Goal: Task Accomplishment & Management: Manage account settings

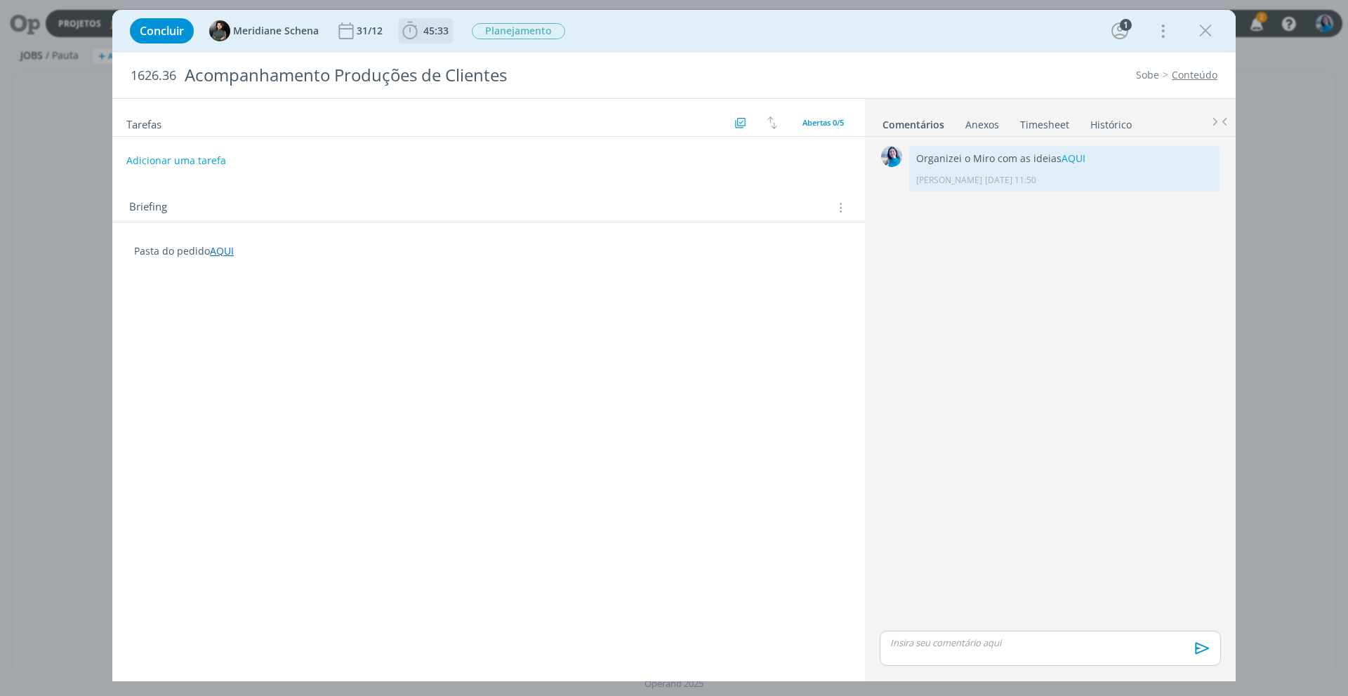
click at [436, 35] on span "45:33" at bounding box center [435, 30] width 25 height 13
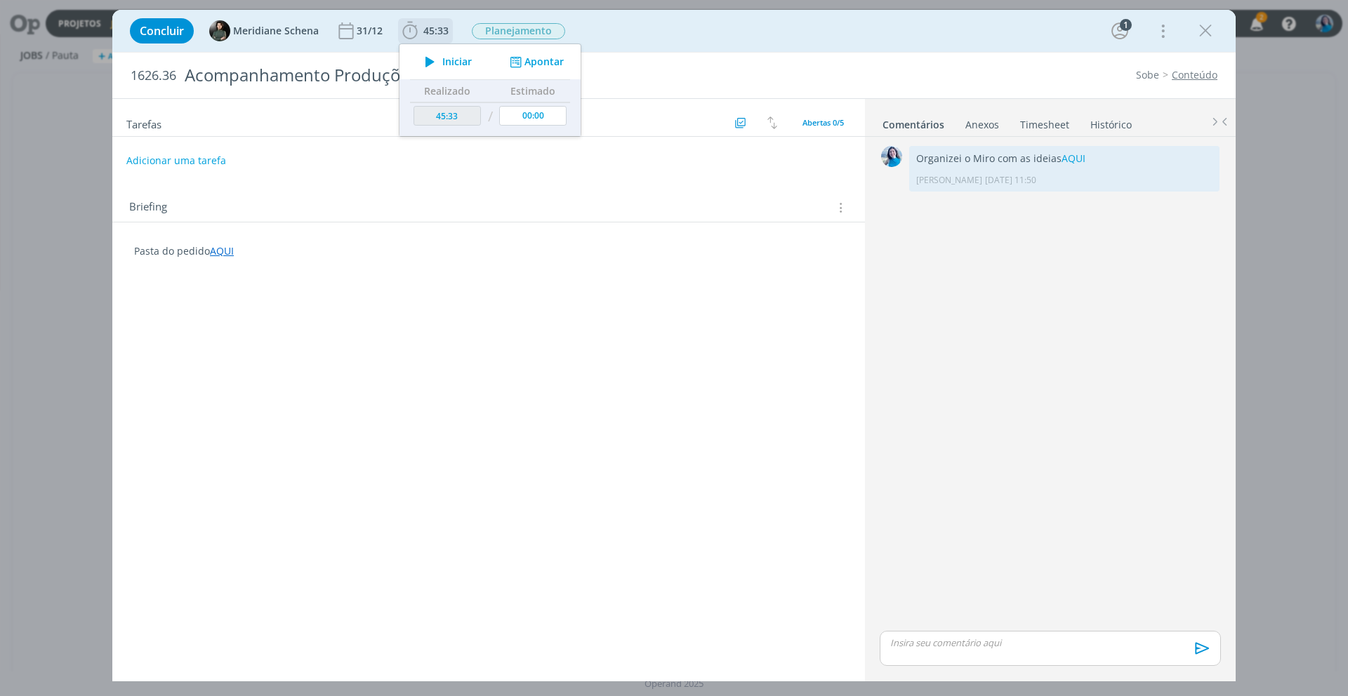
click at [538, 58] on button "Apontar" at bounding box center [535, 62] width 58 height 15
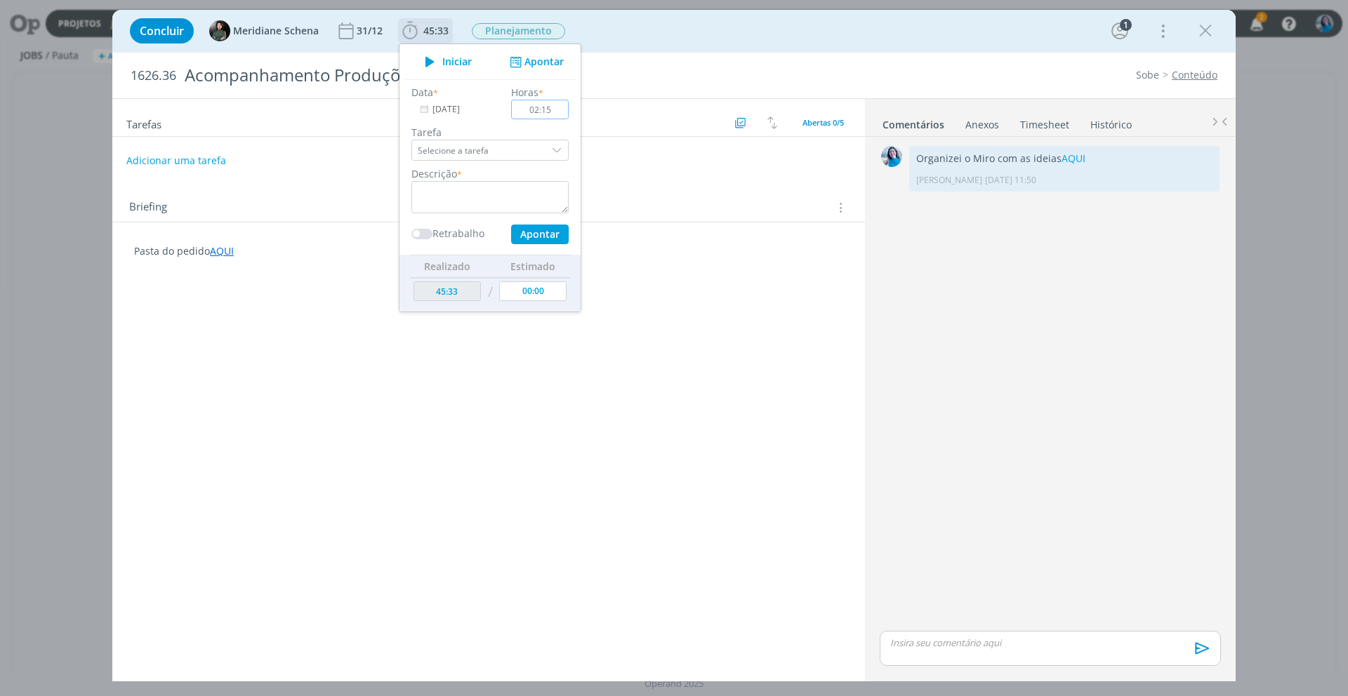
type input "02:15"
click at [524, 190] on textarea "dialog" at bounding box center [489, 197] width 157 height 32
type textarea "captação Sicredi"
click at [538, 234] on button "Apontar" at bounding box center [540, 235] width 58 height 20
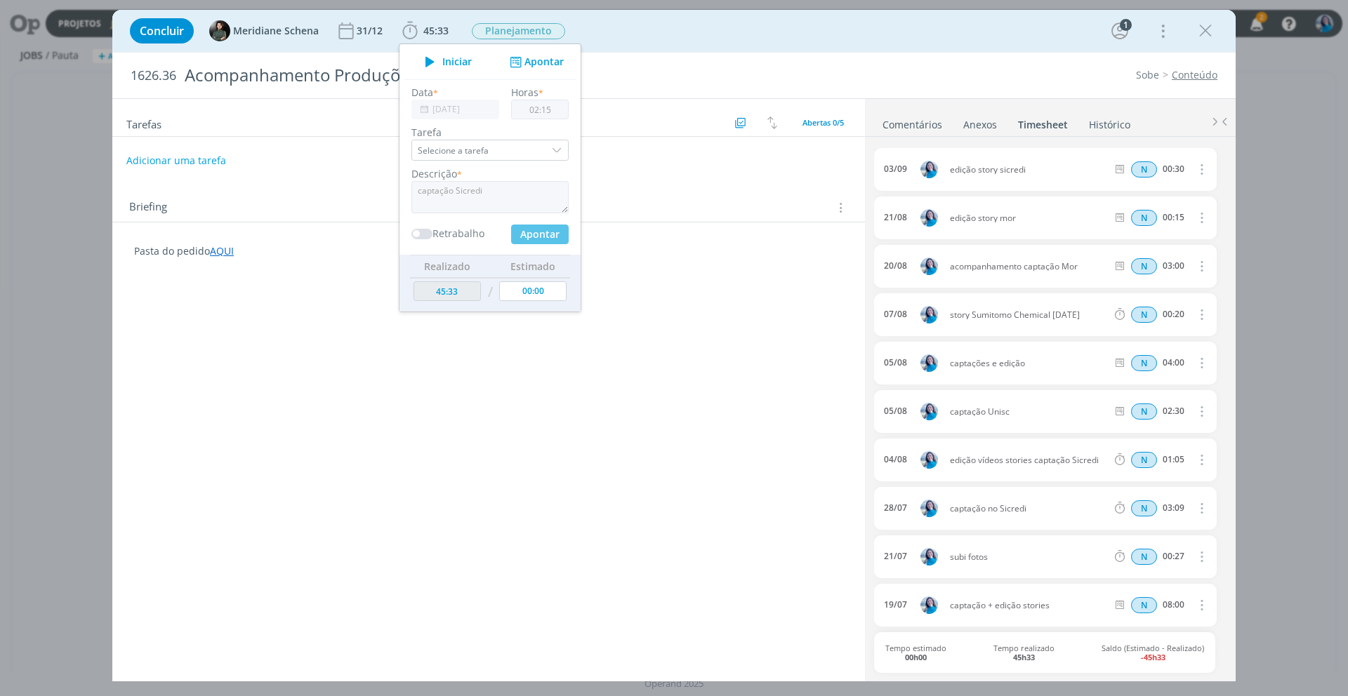
type input "47:48"
type input "00:00"
click at [934, 128] on link "Comentários" at bounding box center [912, 122] width 61 height 20
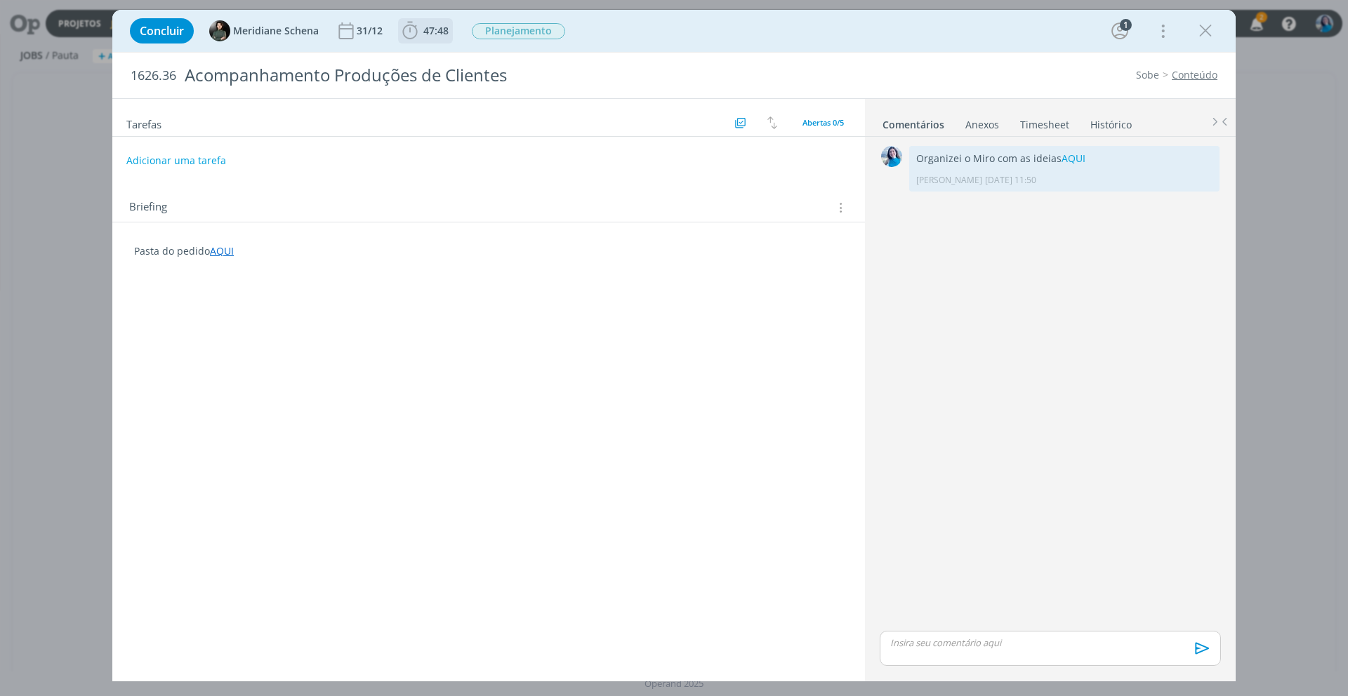
click at [411, 36] on icon "dialog" at bounding box center [409, 30] width 21 height 21
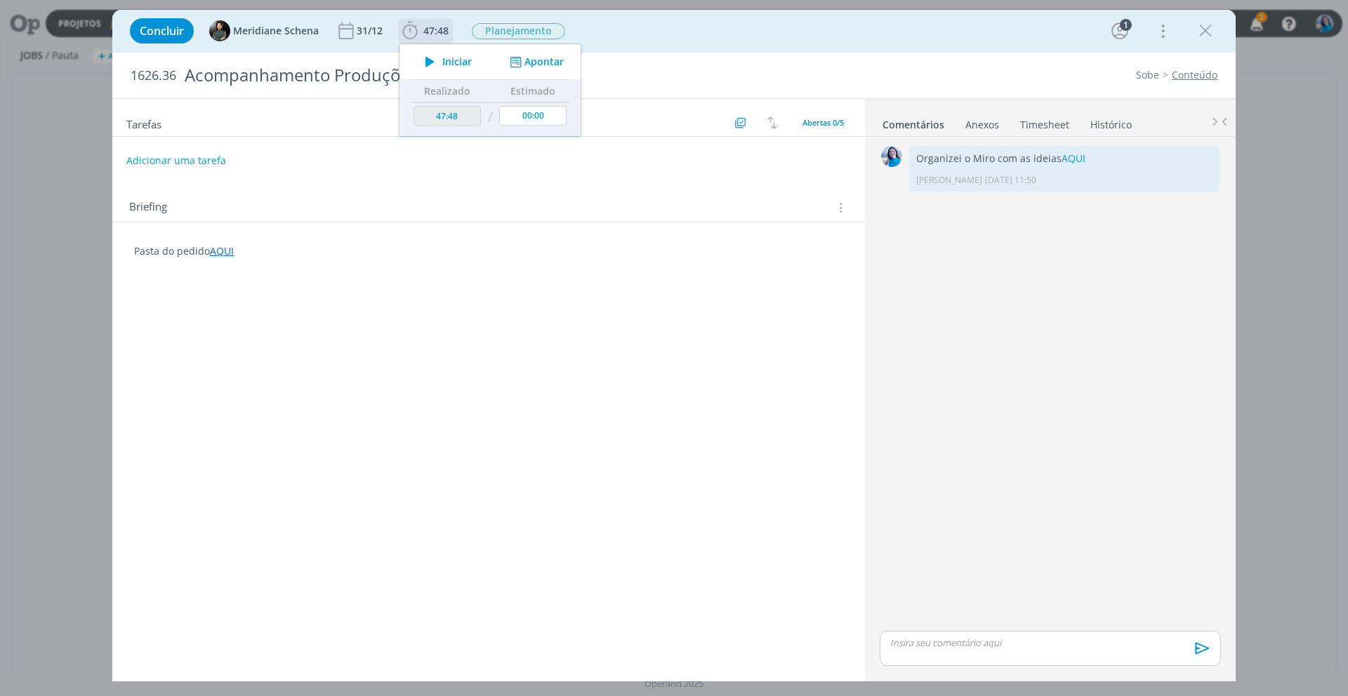
click at [427, 57] on icon "dialog" at bounding box center [430, 62] width 25 height 18
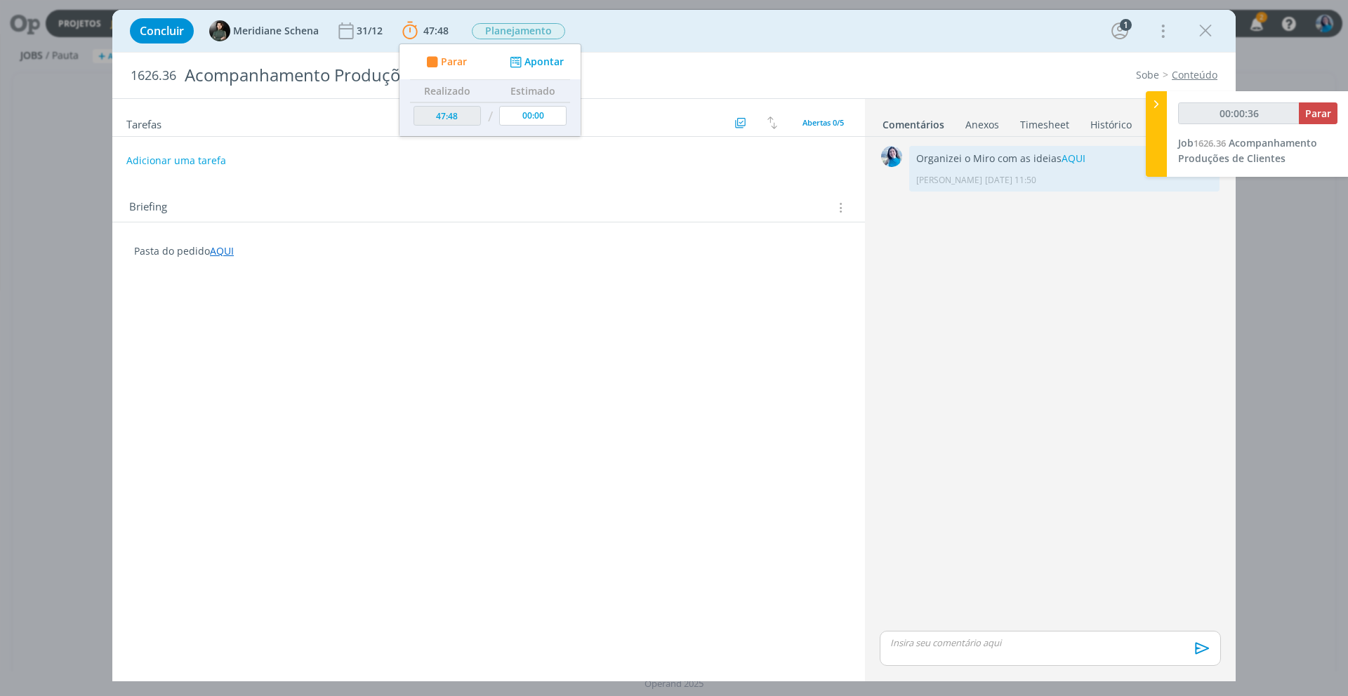
type input "00:00:37"
drag, startPoint x: 1162, startPoint y: 106, endPoint x: 1157, endPoint y: 75, distance: 31.3
click at [1162, 106] on icon at bounding box center [1156, 104] width 14 height 15
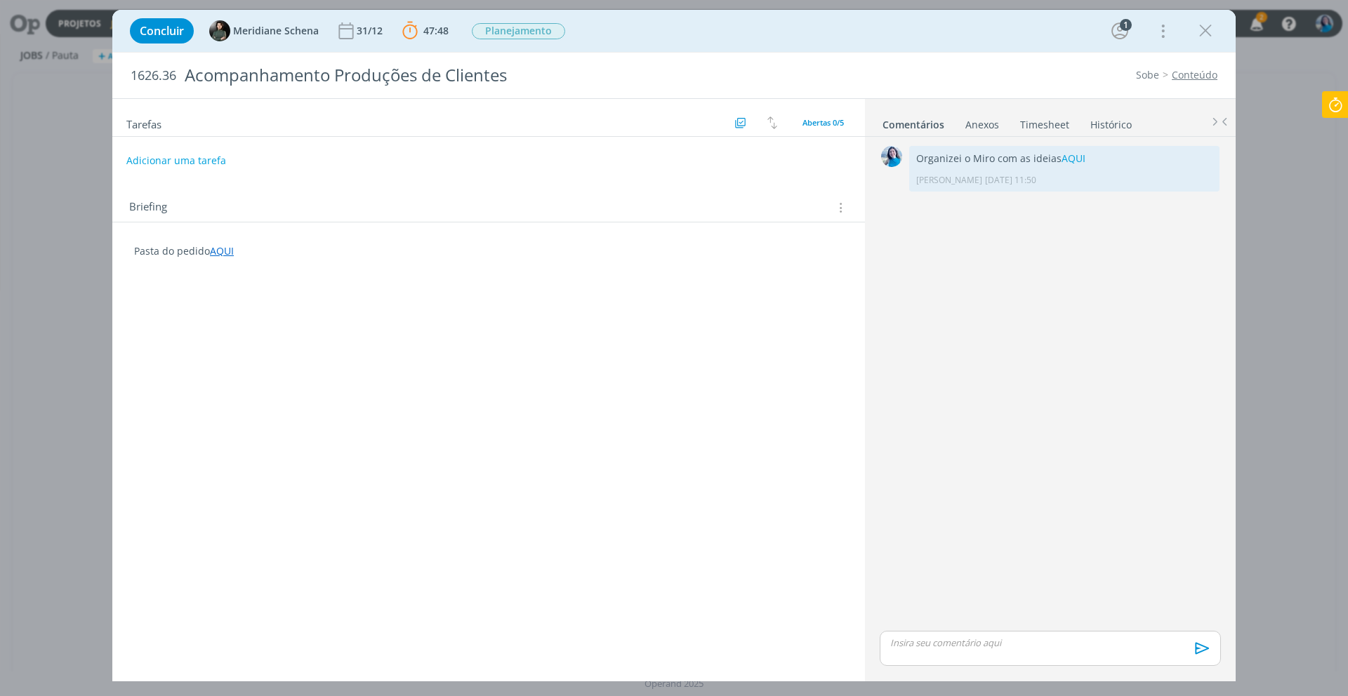
click at [1040, 126] on link "Timesheet" at bounding box center [1044, 122] width 51 height 20
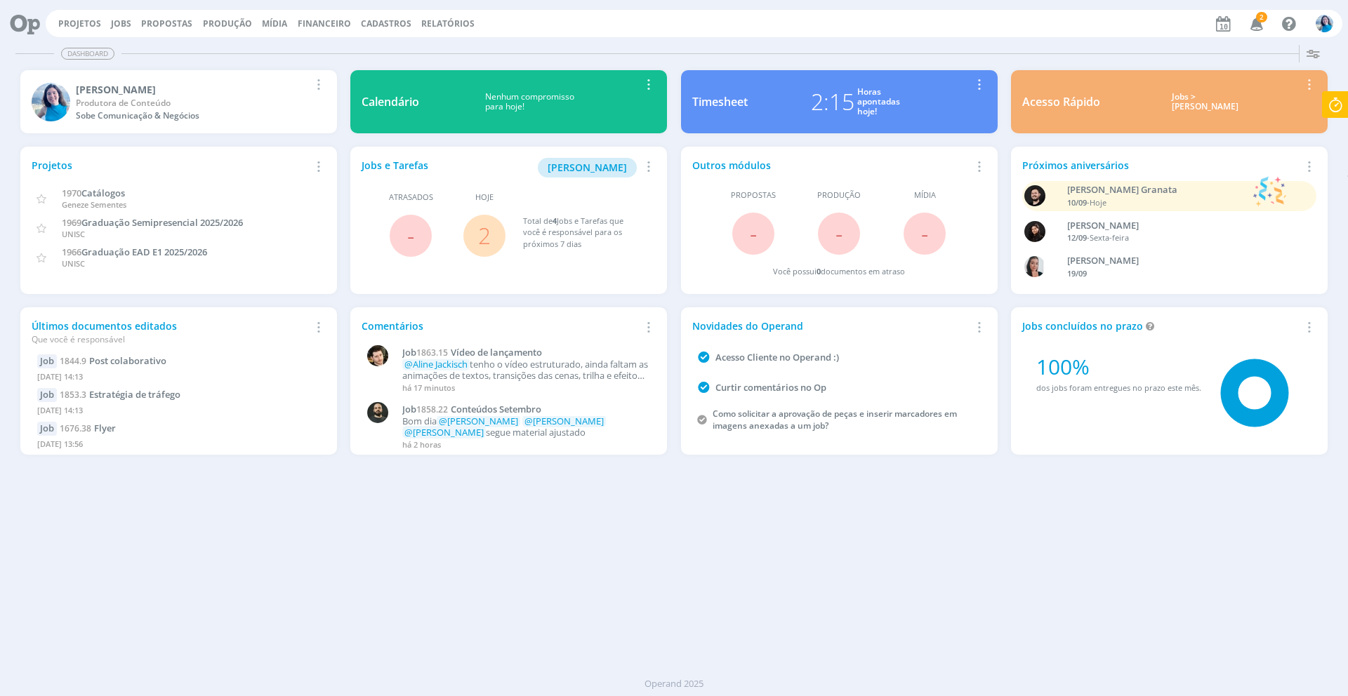
click at [1010, 103] on icon at bounding box center [1334, 104] width 25 height 27
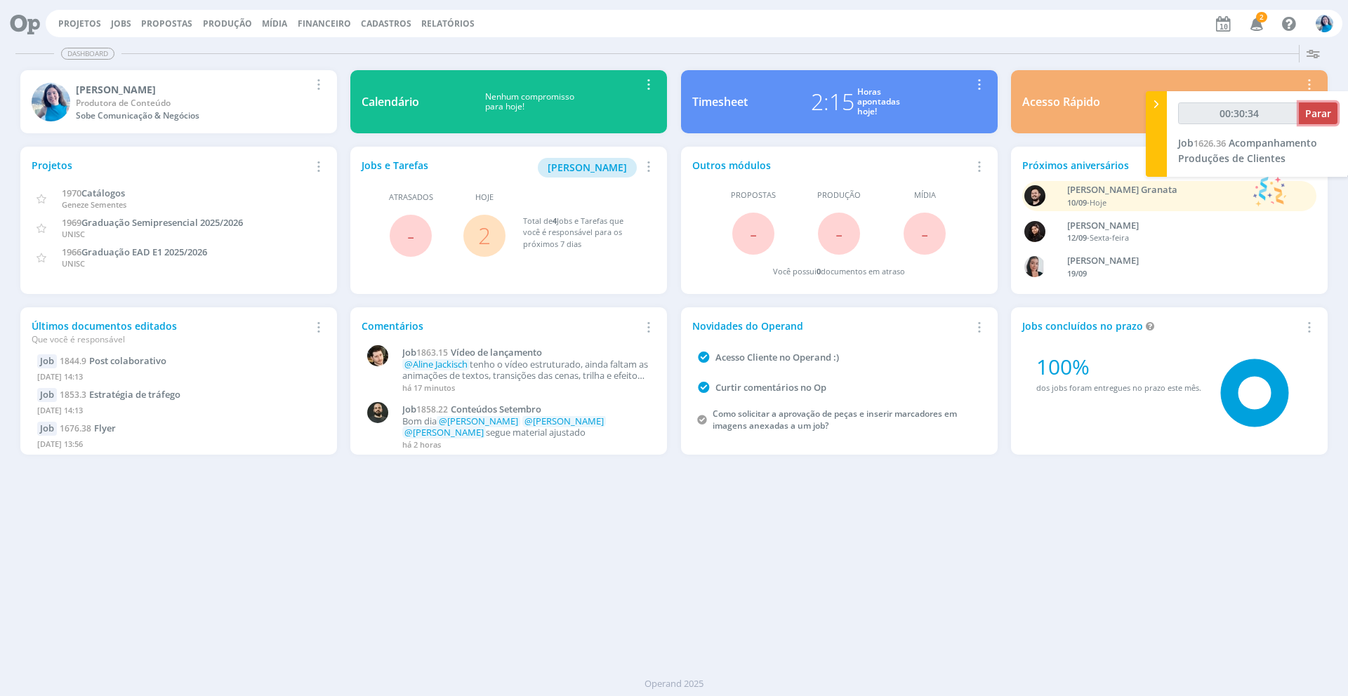
type input "00:30:35"
click at [1010, 114] on span "Parar" at bounding box center [1318, 113] width 26 height 13
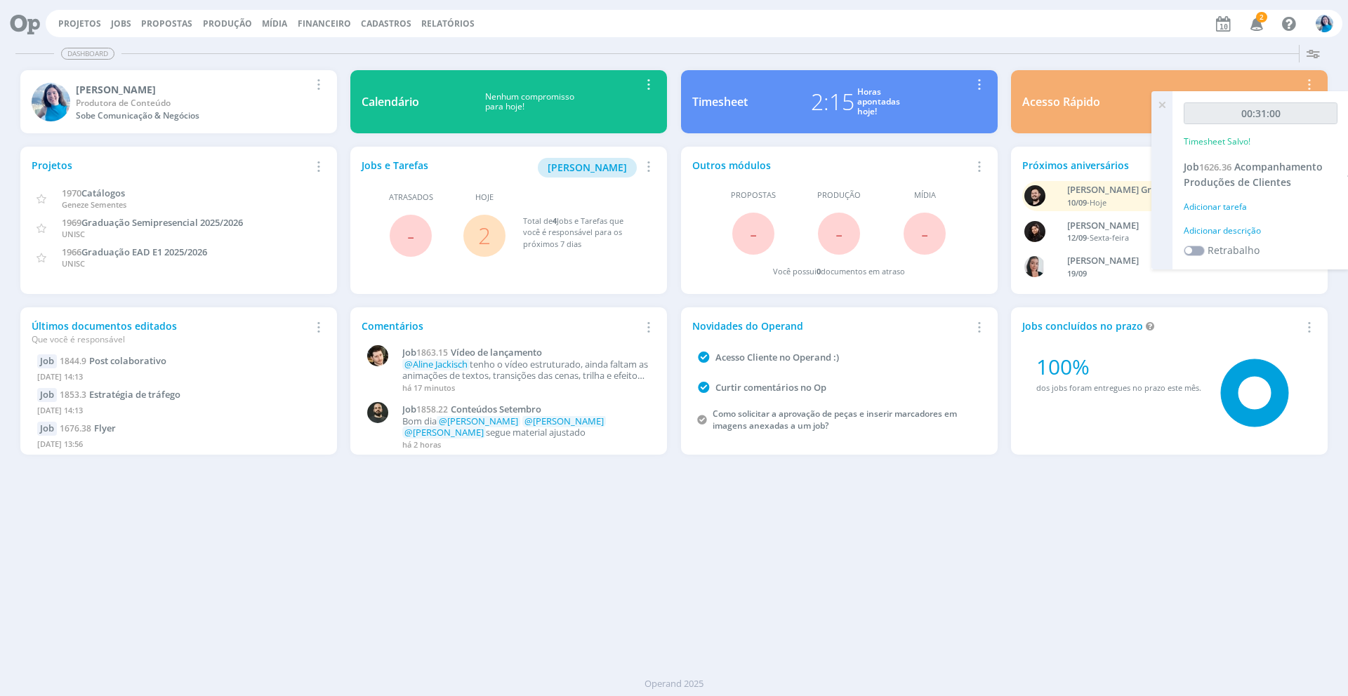
click at [1010, 230] on div "Adicionar descrição" at bounding box center [1260, 231] width 154 height 13
click at [1010, 232] on textarea at bounding box center [1260, 253] width 147 height 50
type textarea "edição stories Sicredi"
click at [1010, 343] on span "Salvar" at bounding box center [1313, 344] width 29 height 13
click at [475, 238] on span "2" at bounding box center [484, 236] width 42 height 42
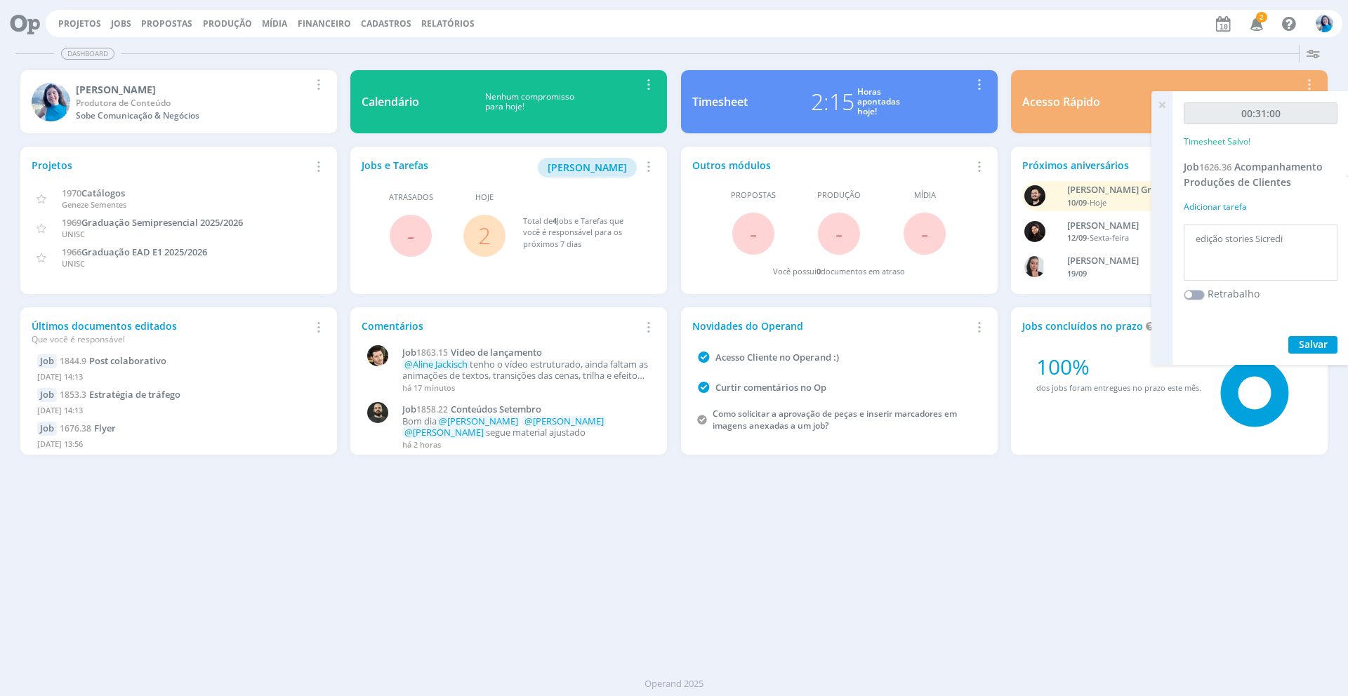
click at [486, 238] on link "2" at bounding box center [484, 235] width 13 height 30
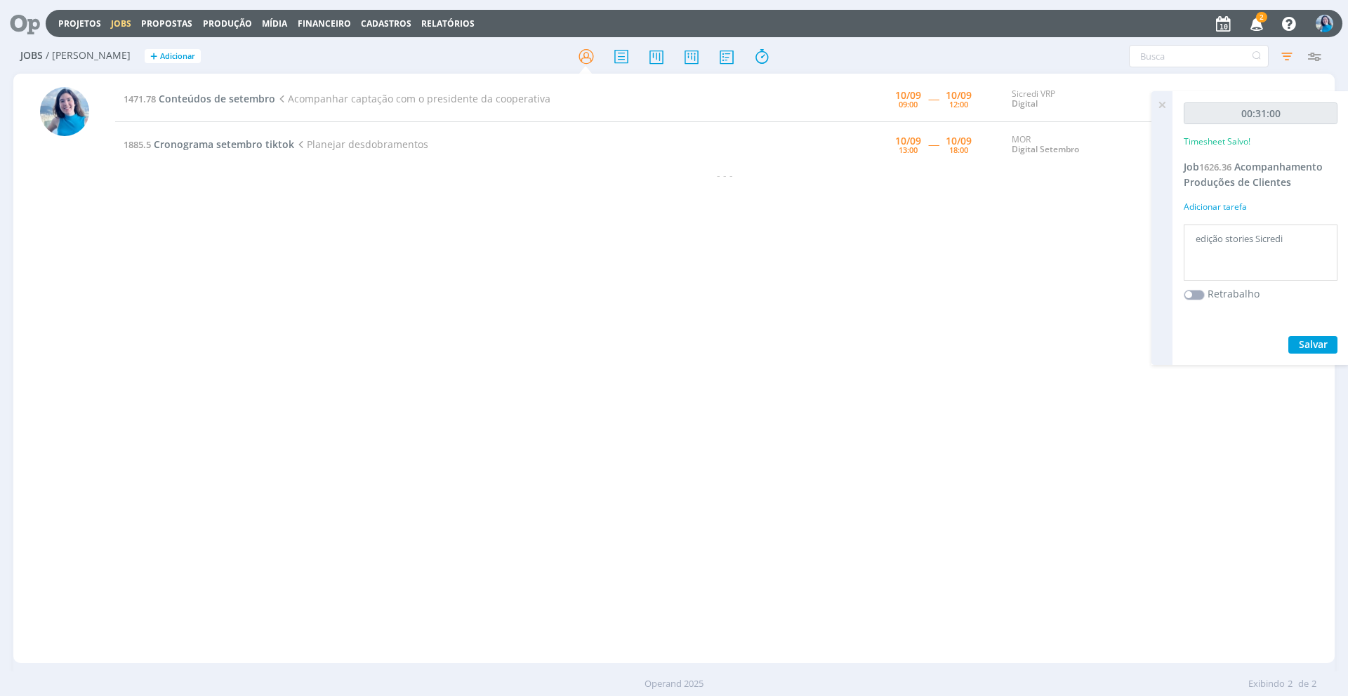
click at [1010, 105] on icon at bounding box center [1161, 104] width 25 height 27
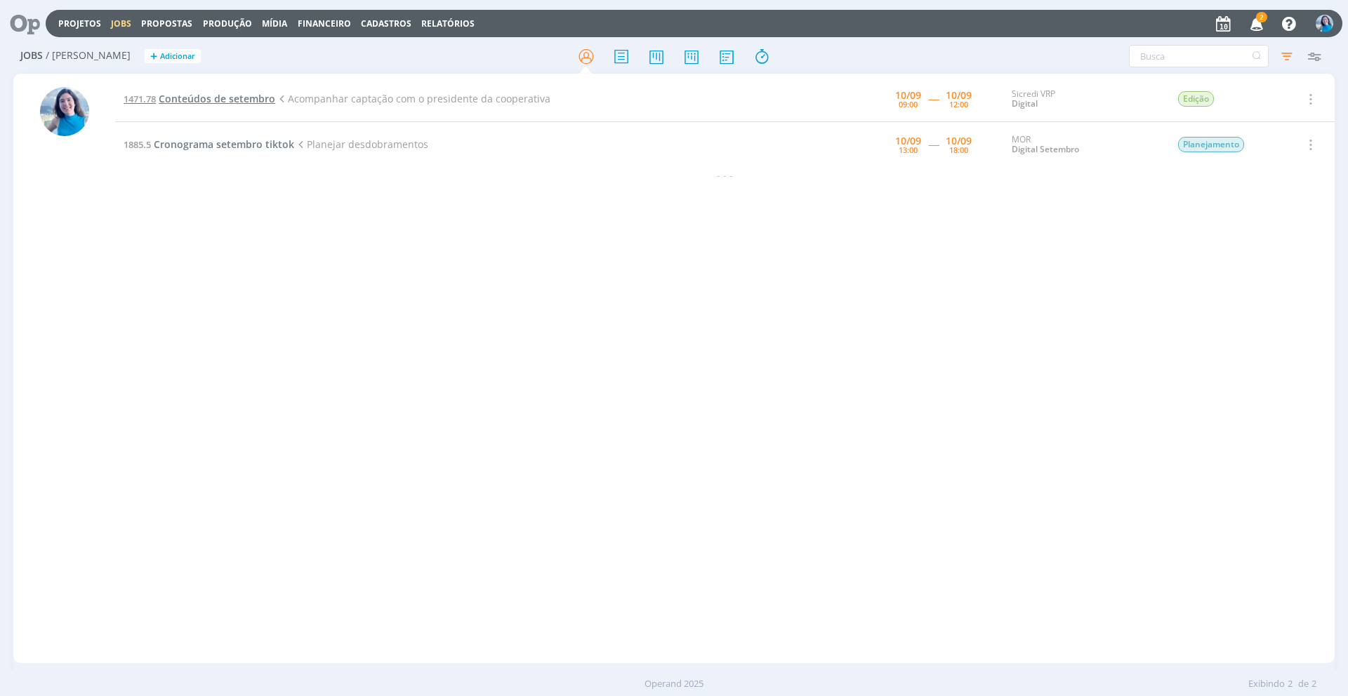
click at [256, 100] on span "Conteúdos de setembro" at bounding box center [217, 98] width 117 height 13
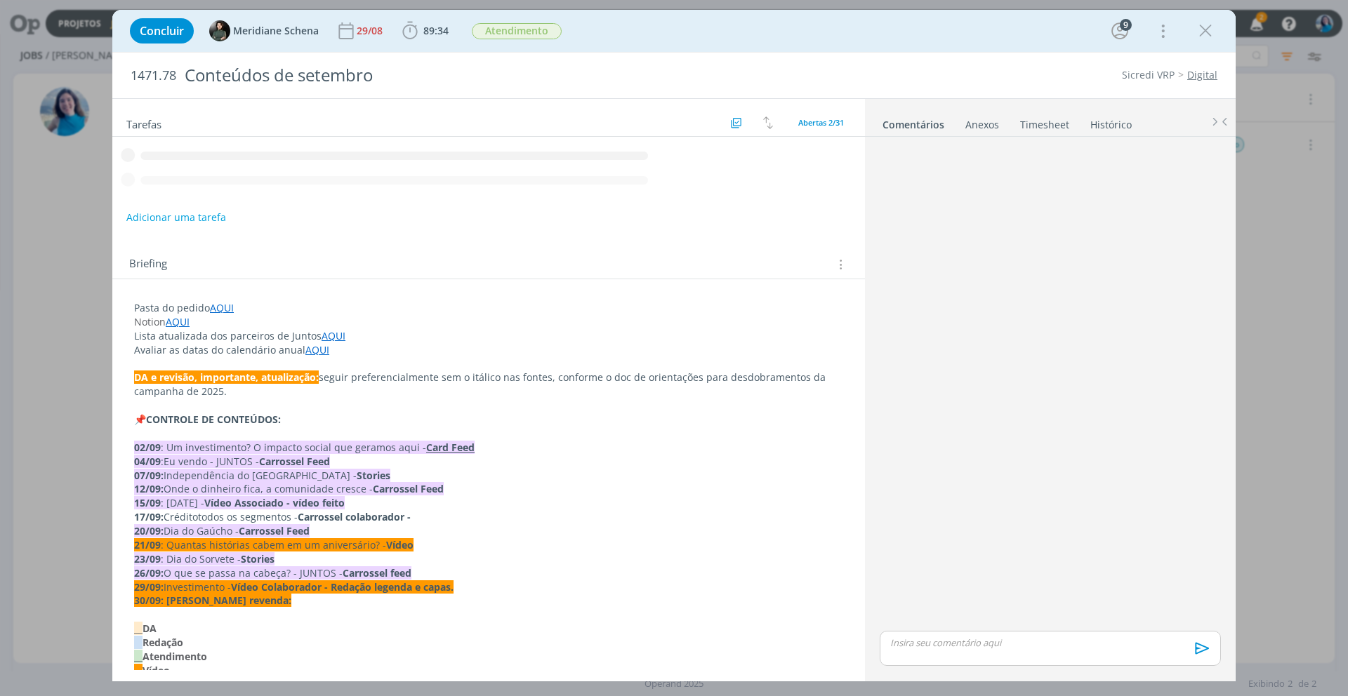
scroll to position [1883, 0]
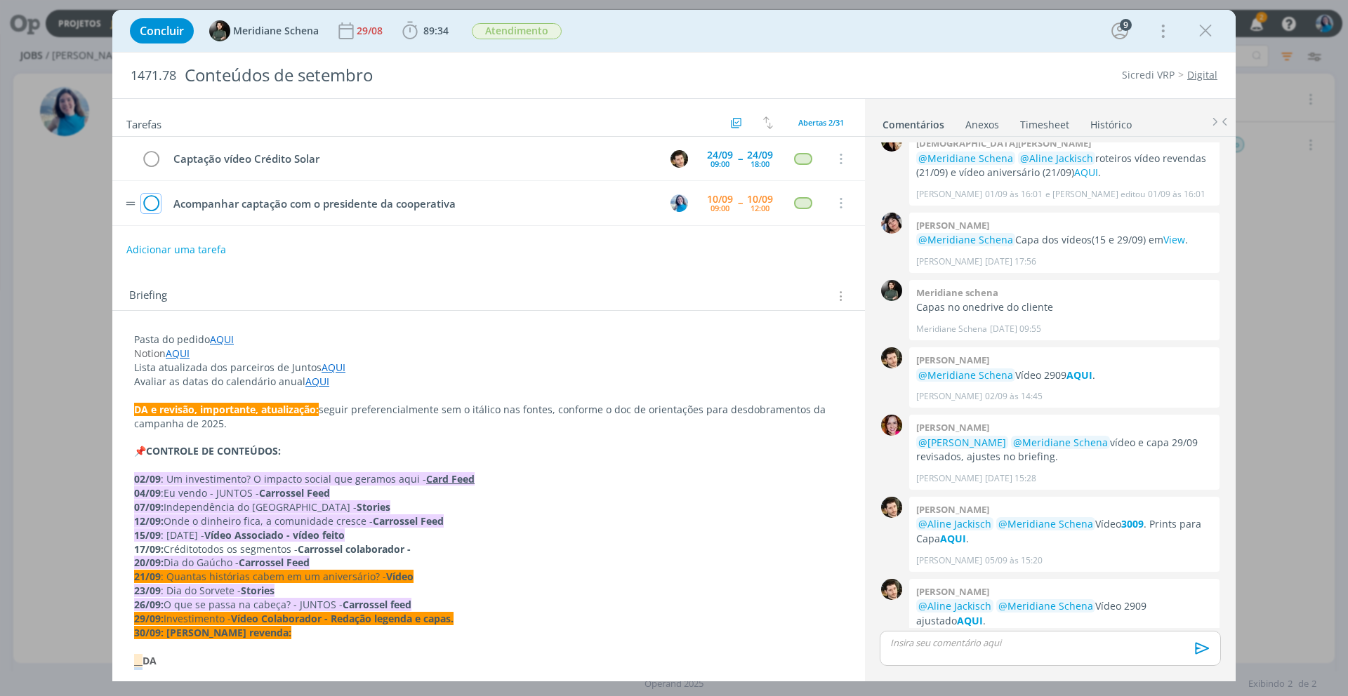
click at [153, 208] on icon "dialog" at bounding box center [151, 203] width 20 height 21
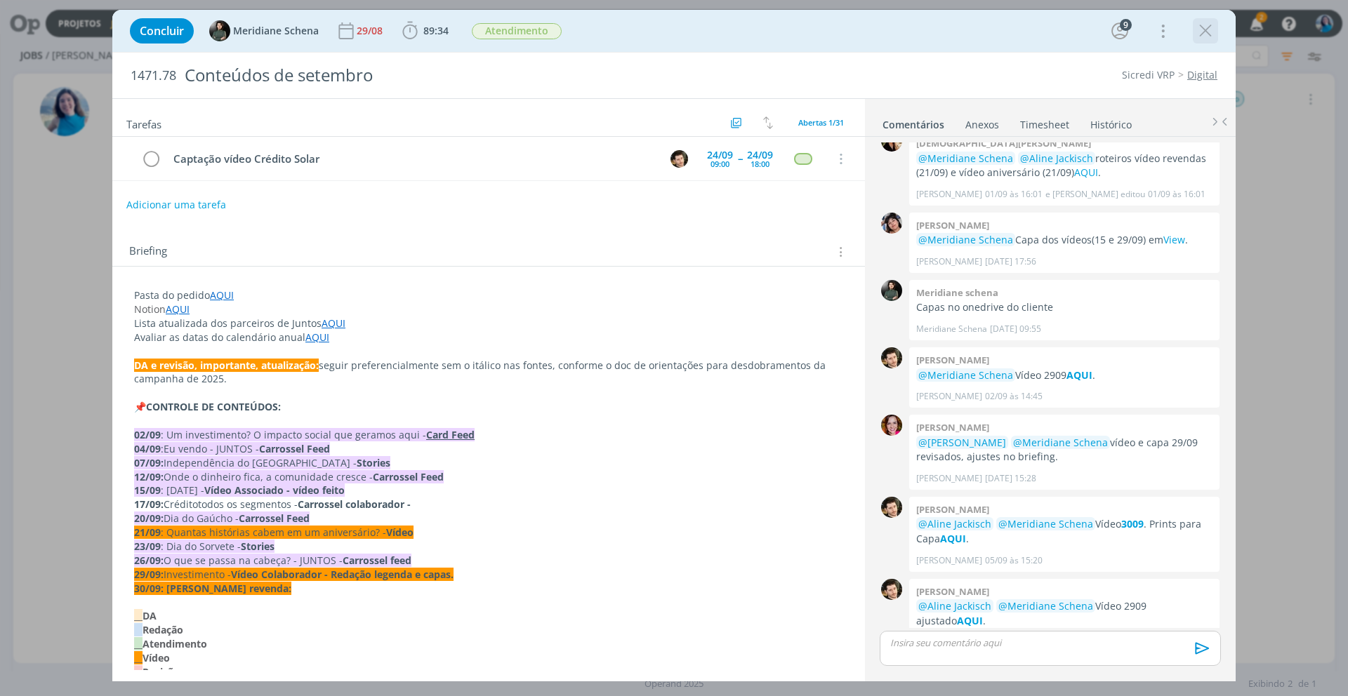
click at [1010, 37] on icon "dialog" at bounding box center [1205, 30] width 21 height 21
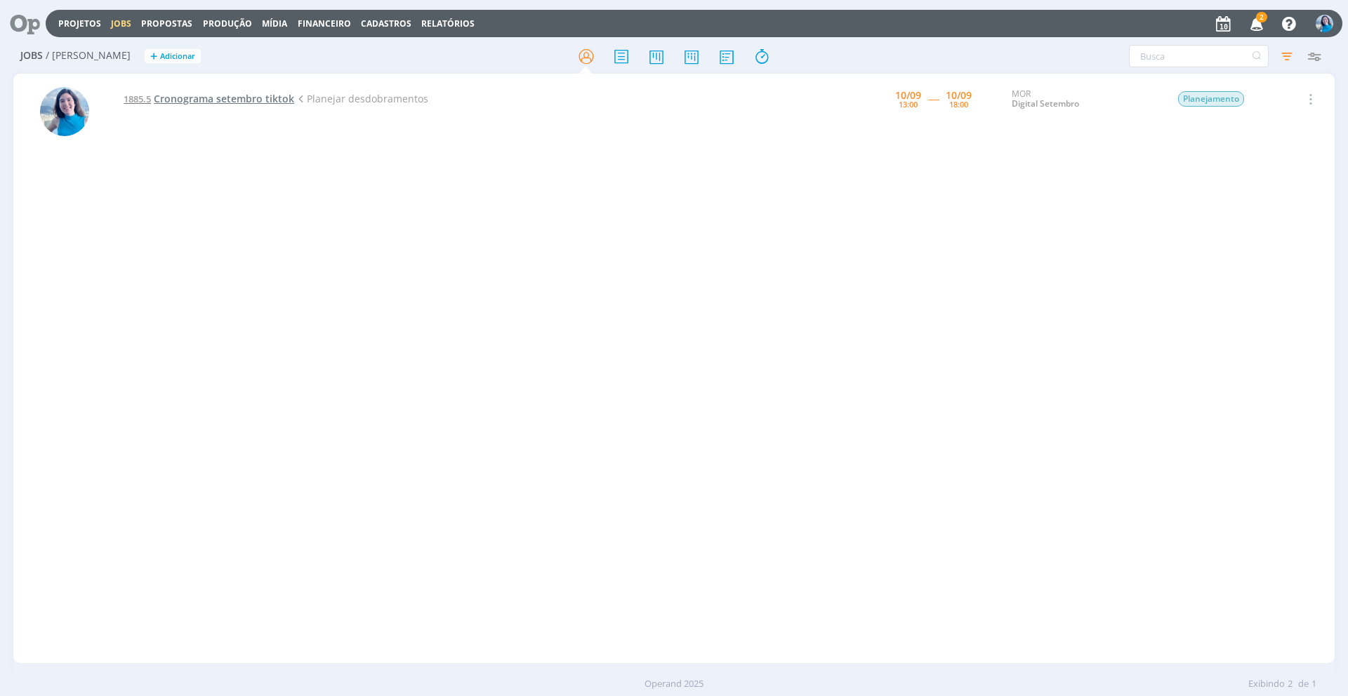
click at [270, 100] on span "Cronograma setembro tiktok" at bounding box center [224, 98] width 140 height 13
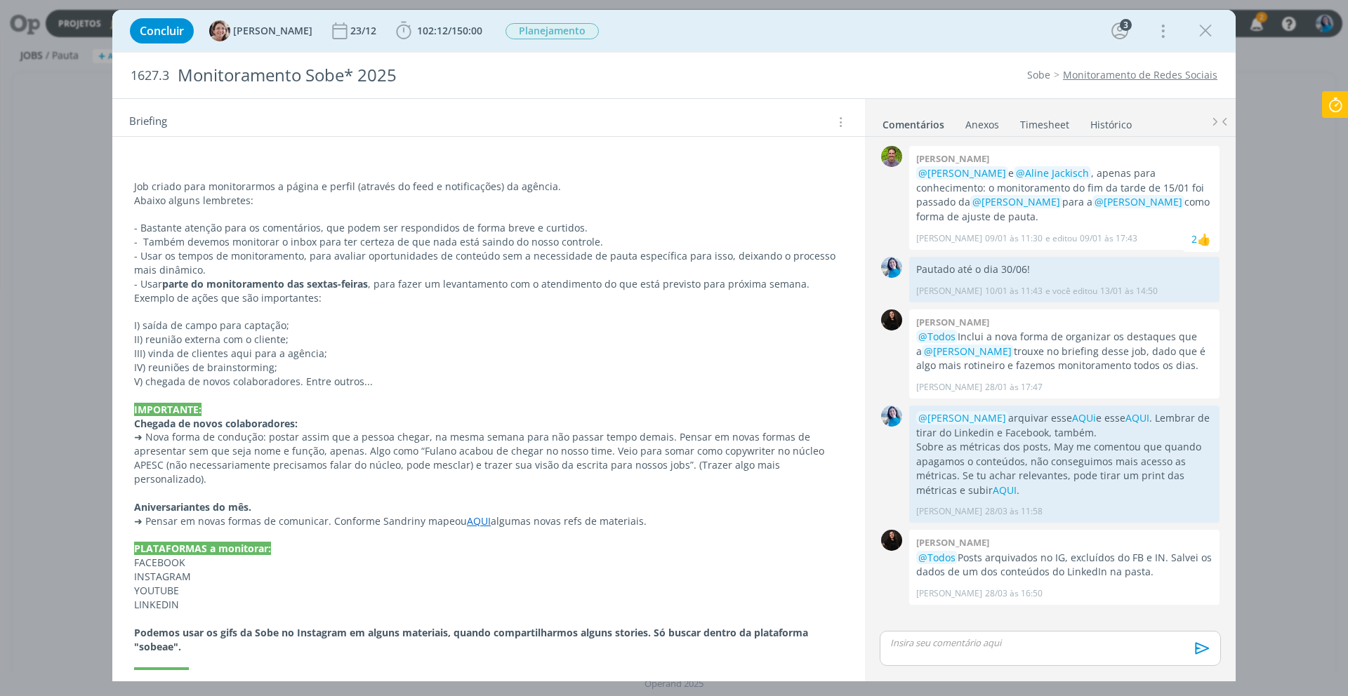
scroll to position [547, 0]
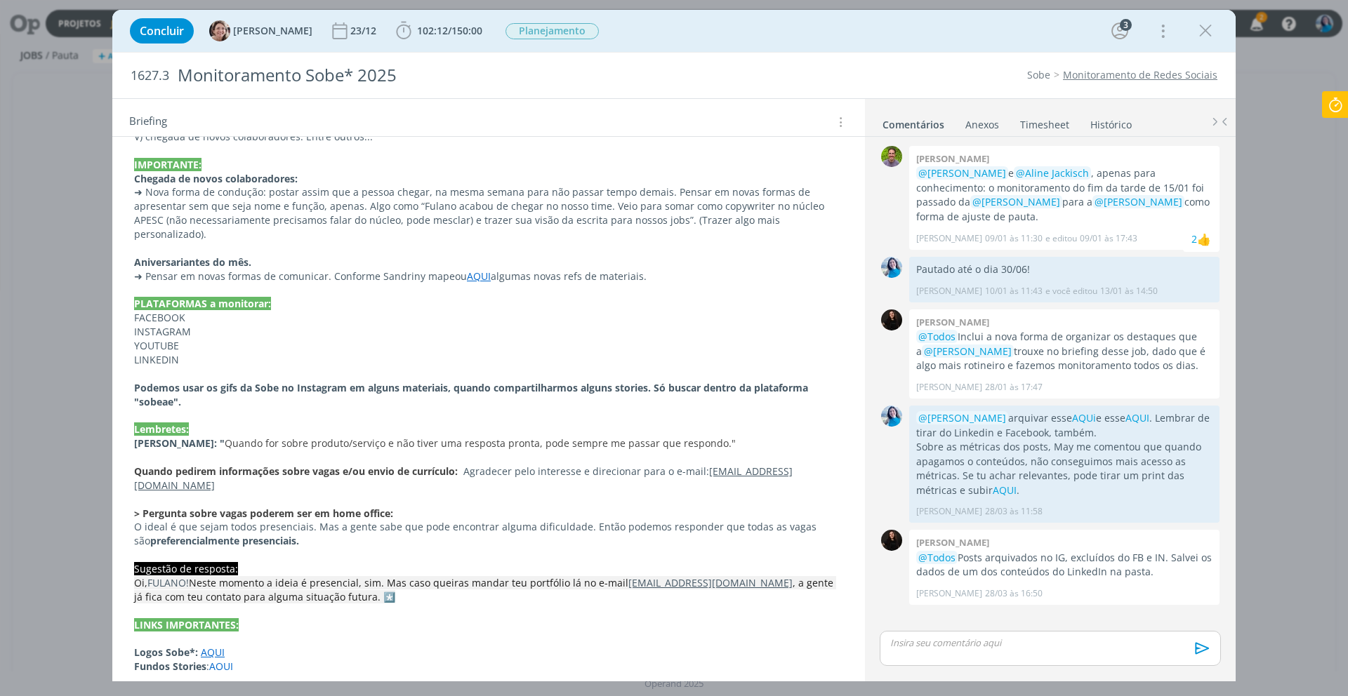
click at [221, 660] on link "AQUI" at bounding box center [221, 666] width 24 height 13
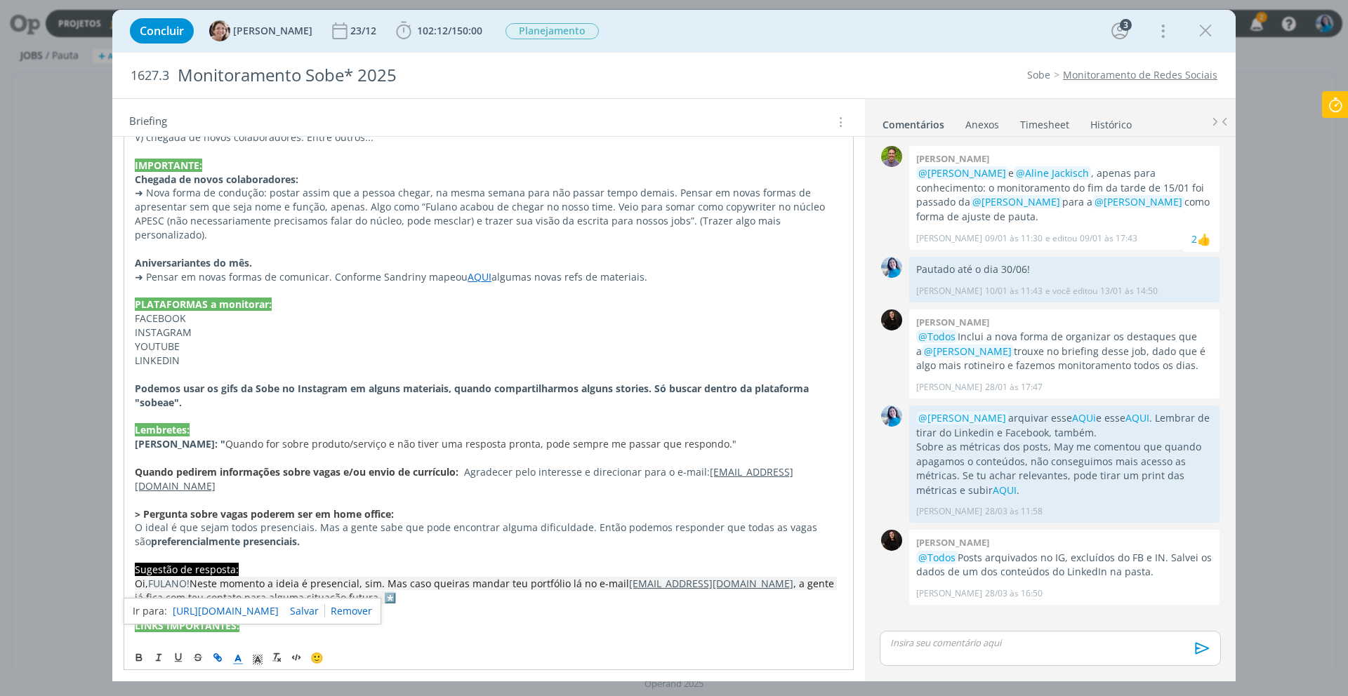
click at [253, 614] on link "https://sobeae.sharepoint.com/:f:/s/SOBEAE/Ep-xPQd8SbdHhCT5f8QMcZQB28Deb2aAB0_5…" at bounding box center [226, 611] width 106 height 18
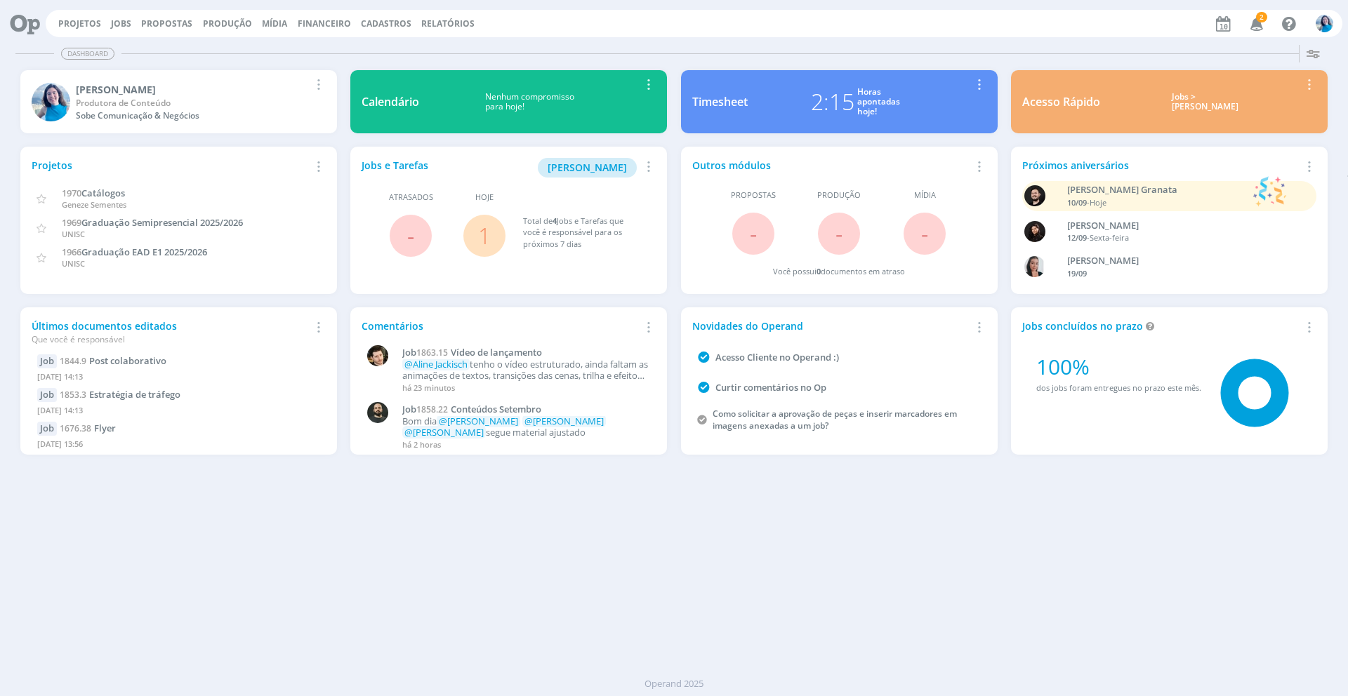
click at [1257, 28] on icon "button" at bounding box center [1257, 23] width 25 height 24
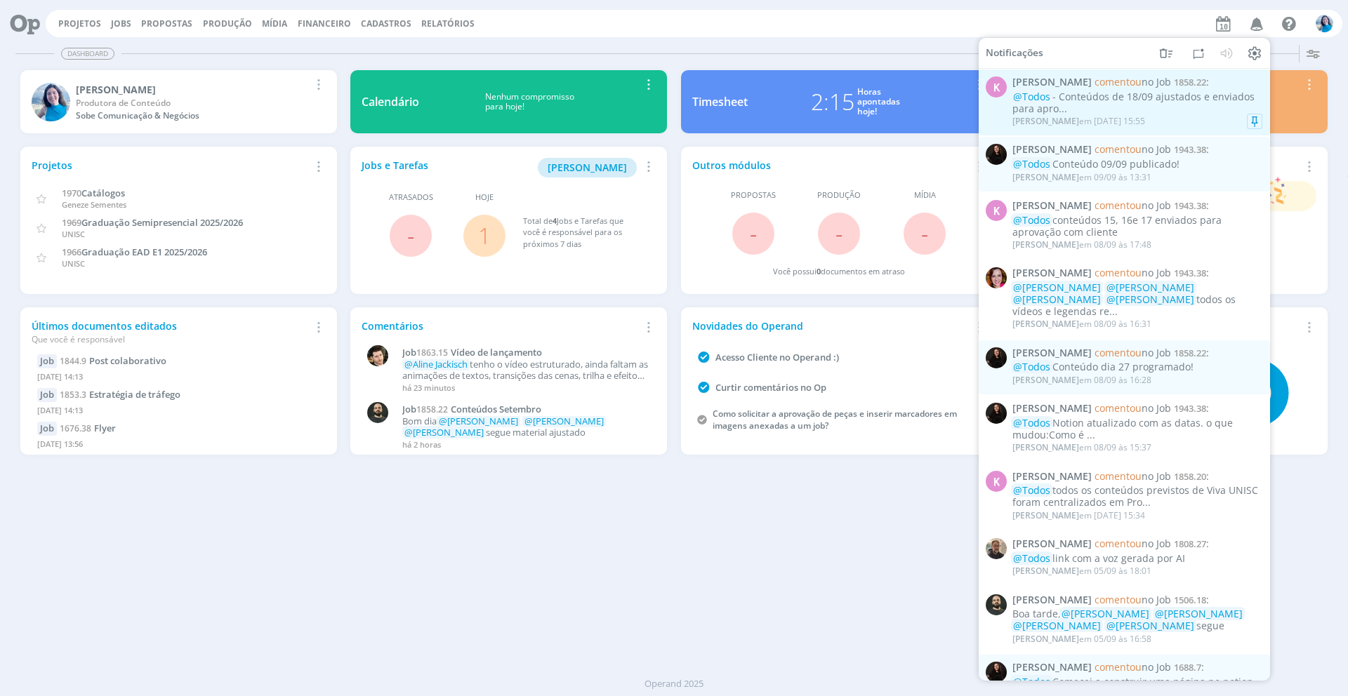
click at [1153, 106] on div "@Todos - Conteúdos de 18/09 ajustados e enviados para apro..." at bounding box center [1137, 103] width 250 height 24
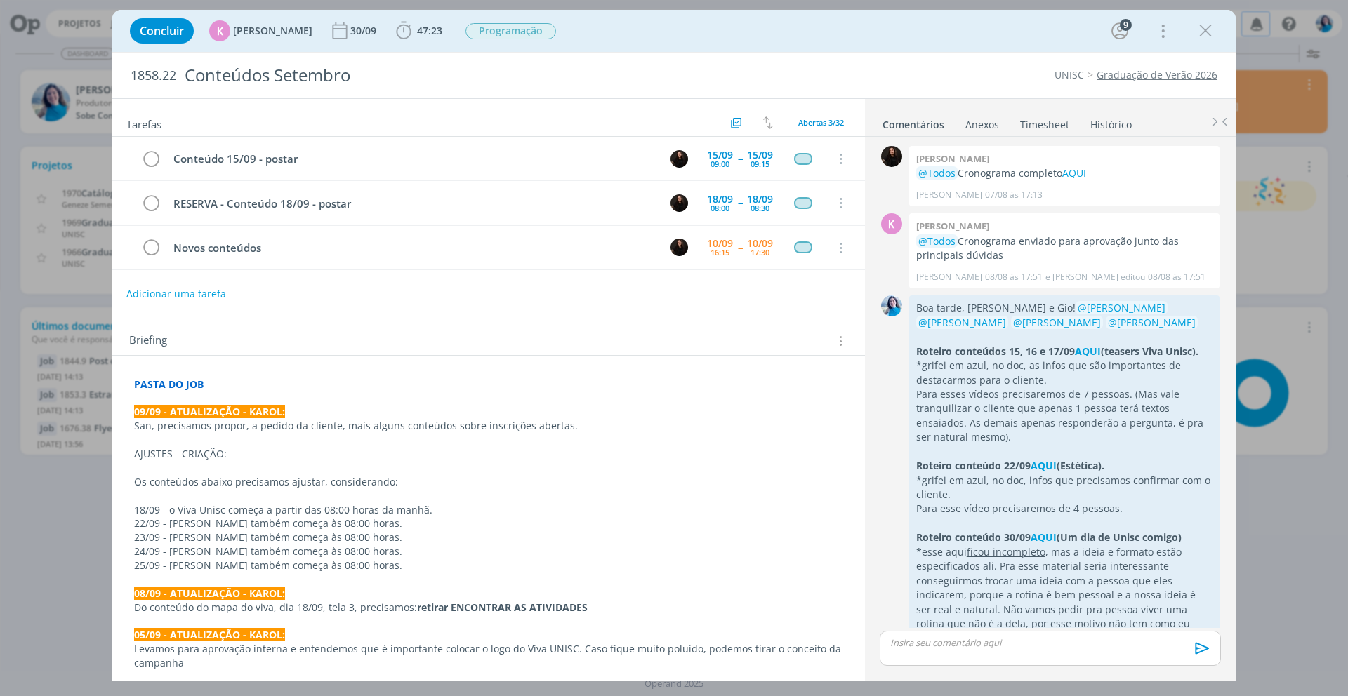
scroll to position [1974, 0]
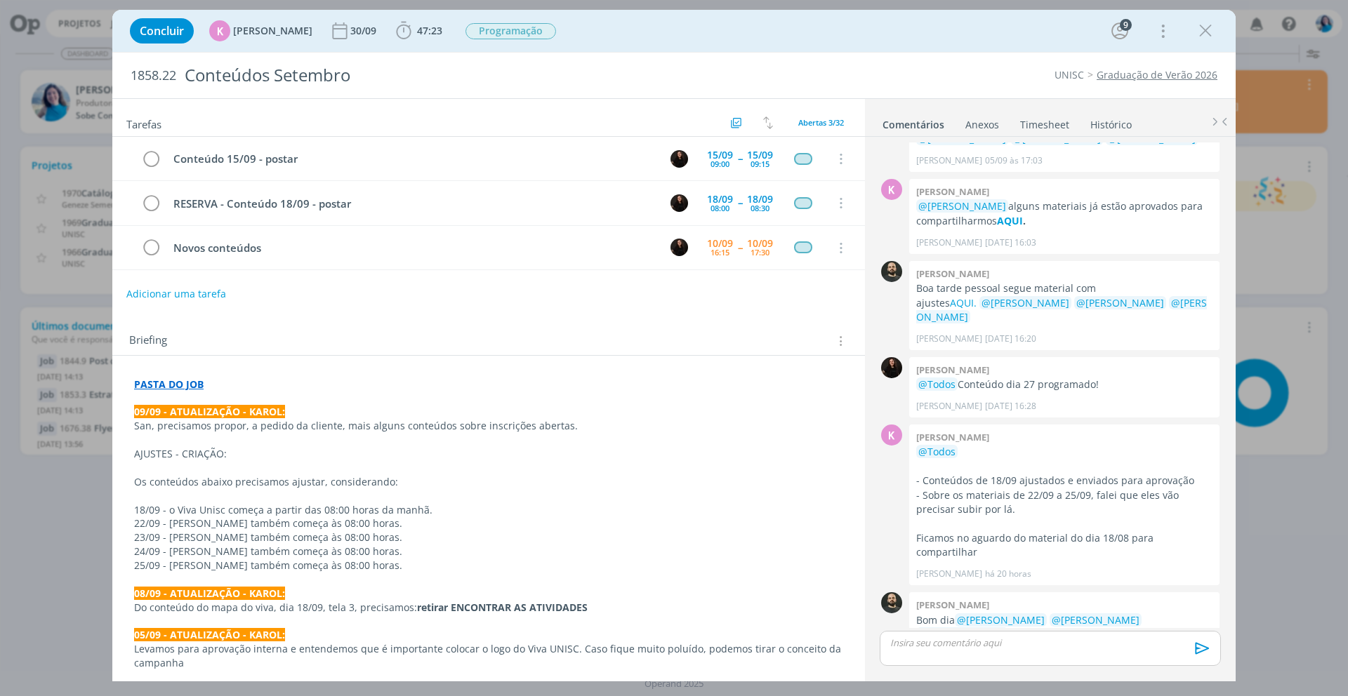
click at [1122, 628] on link "AQUI." at bounding box center [1135, 634] width 27 height 13
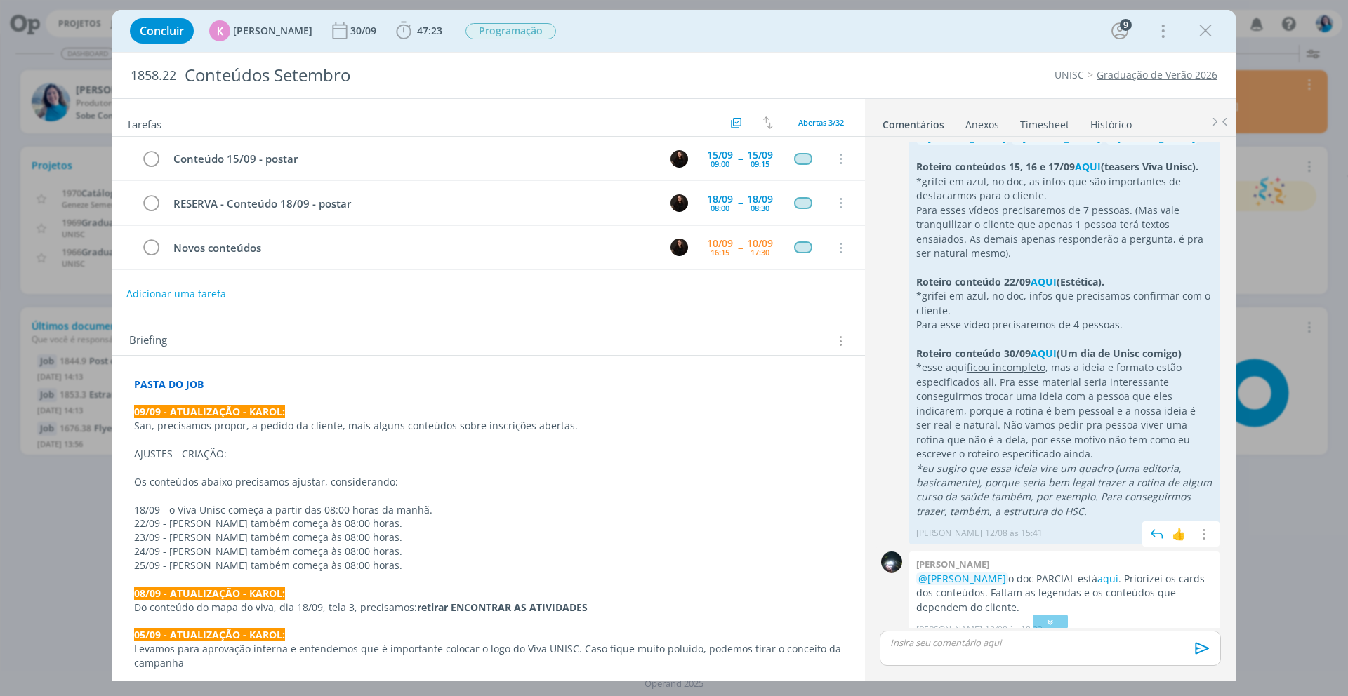
scroll to position [957, 0]
click at [1045, 279] on strong "AQUI" at bounding box center [1043, 279] width 26 height 13
click at [190, 387] on strong "PASTA DO JOB" at bounding box center [168, 384] width 69 height 13
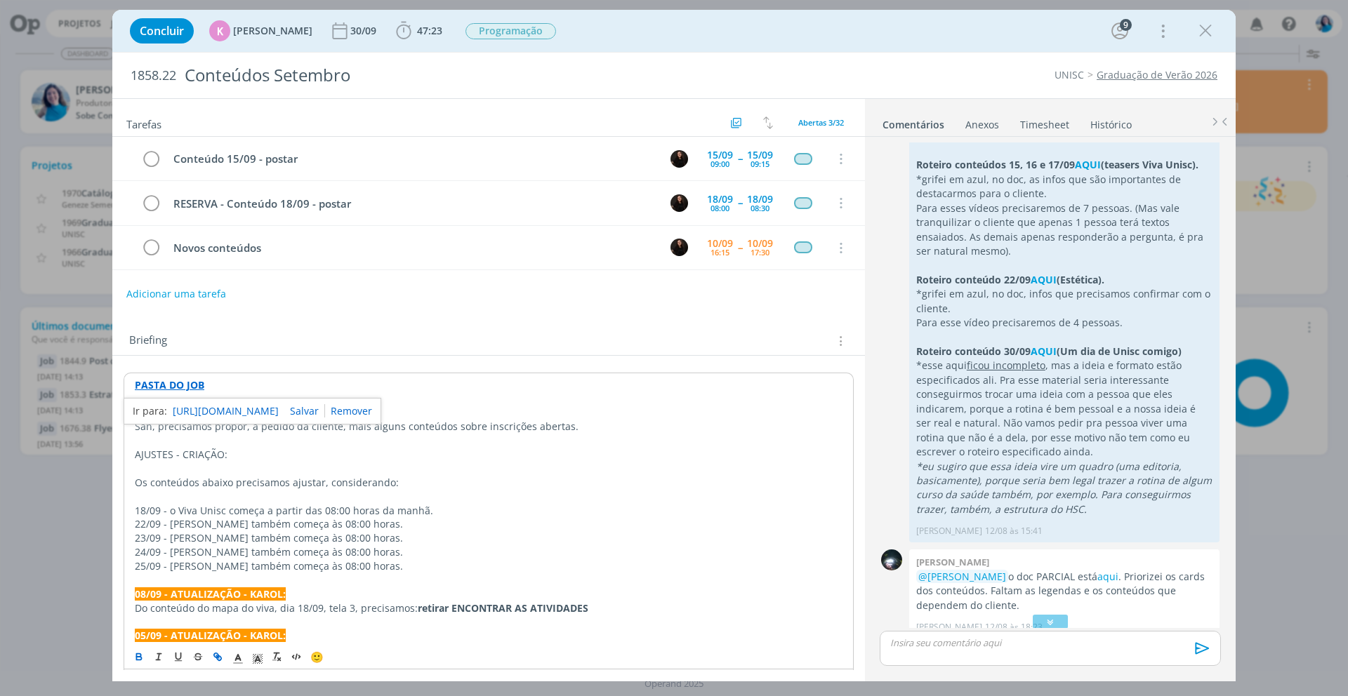
click at [201, 408] on link "https://sobeae.sharepoint.com/:f:/s/SOBEAE/EhGtXSRUBuxFmZxusxzpUYgBdwX0TCf8z8Ex…" at bounding box center [226, 411] width 106 height 18
